Goal: Task Accomplishment & Management: Manage account settings

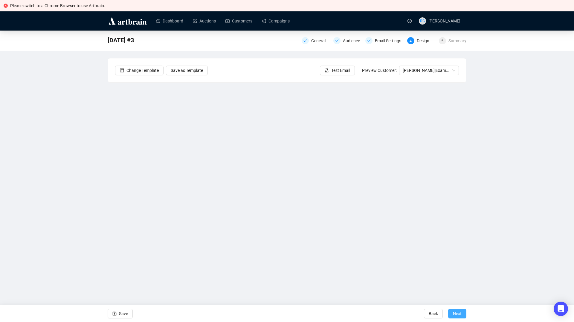
click at [462, 313] on button "Next" at bounding box center [457, 313] width 18 height 10
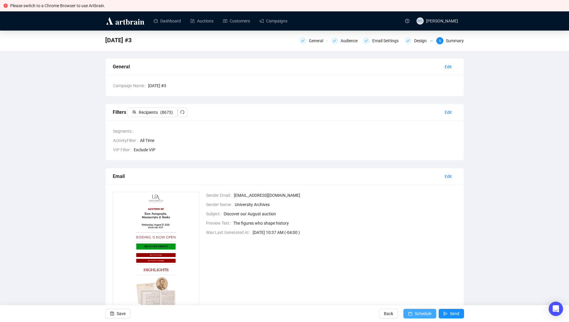
click at [429, 311] on span "Schedule" at bounding box center [423, 313] width 17 height 17
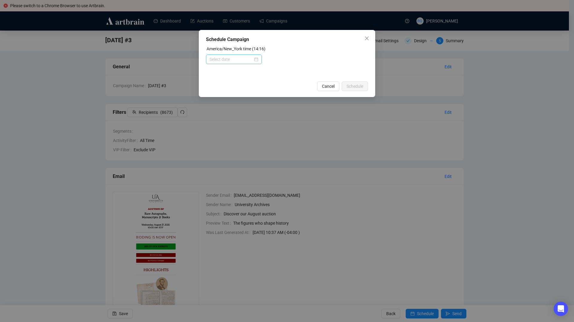
click at [258, 59] on div at bounding box center [234, 59] width 49 height 7
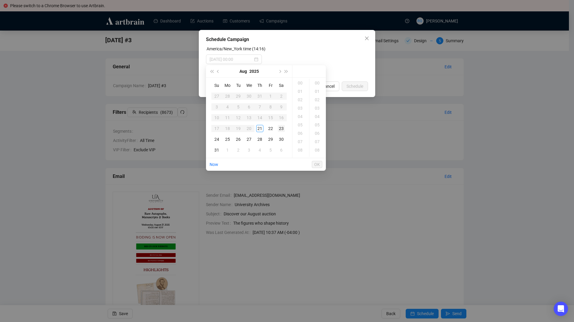
click at [283, 128] on div "23" at bounding box center [281, 128] width 7 height 7
click at [310, 98] on ul "00 01 02 03 04 05 06 07 08 09 10 11 12 13 14 15 16 17 18 19 20 21 22 23 24 25 2…" at bounding box center [317, 118] width 17 height 78
click at [303, 135] on div "15" at bounding box center [301, 135] width 14 height 8
click at [319, 90] on div "01" at bounding box center [318, 91] width 14 height 8
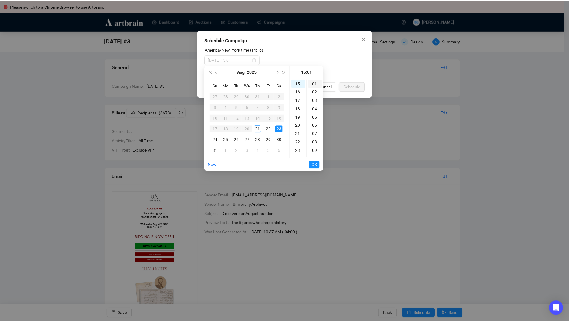
scroll to position [8, 0]
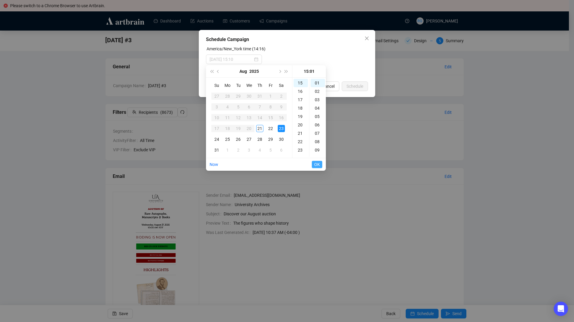
type input "[DATE] 15:01"
click at [316, 163] on span "OK" at bounding box center [317, 164] width 6 height 11
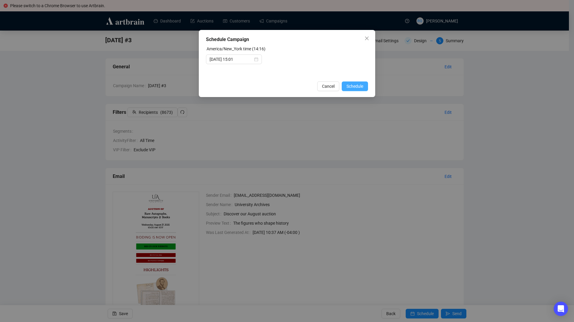
click at [348, 86] on span "Schedule" at bounding box center [355, 86] width 17 height 7
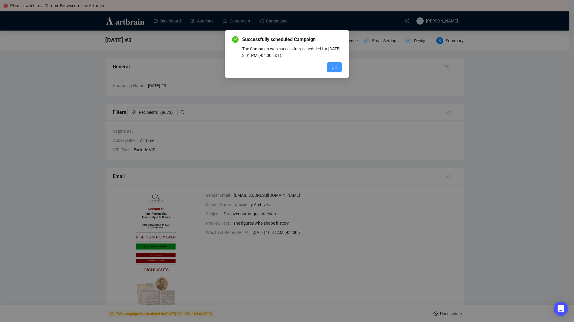
click at [336, 68] on span "OK" at bounding box center [335, 67] width 6 height 7
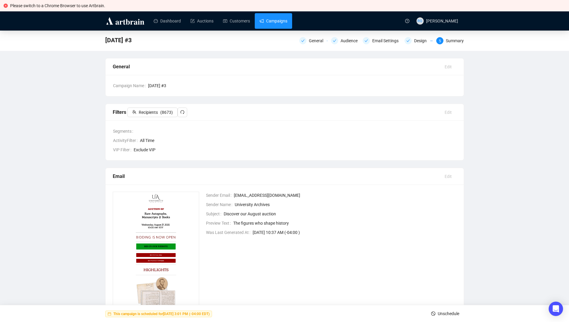
click at [286, 22] on link "Campaigns" at bounding box center [274, 21] width 28 height 16
